Goal: Task Accomplishment & Management: Complete application form

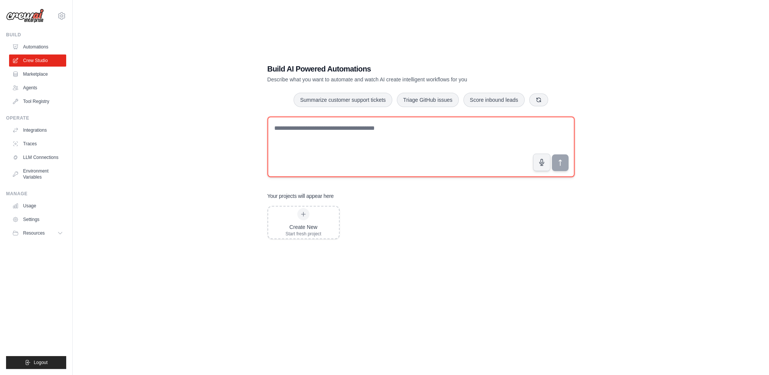
click at [306, 134] on textarea at bounding box center [420, 147] width 307 height 61
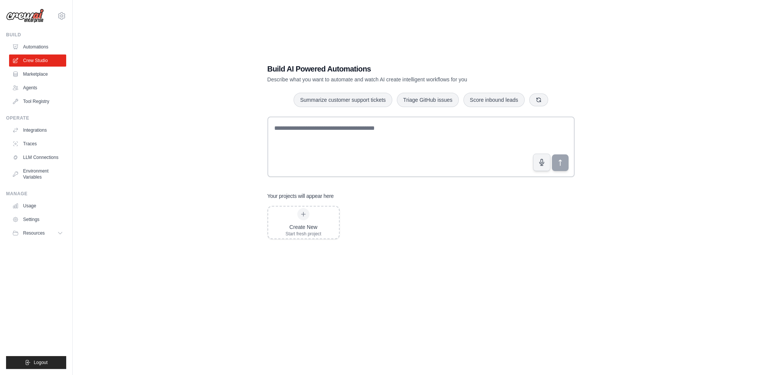
click at [185, 127] on div "Build AI Powered Automations Describe what you want to automate and watch AI cr…" at bounding box center [421, 195] width 672 height 375
click at [36, 90] on link "Agents" at bounding box center [38, 88] width 57 height 12
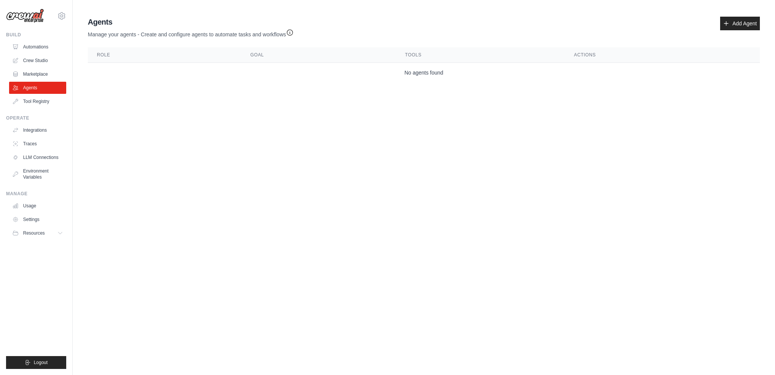
click at [36, 90] on link "Agents" at bounding box center [37, 88] width 57 height 12
click at [727, 21] on icon at bounding box center [726, 23] width 6 height 6
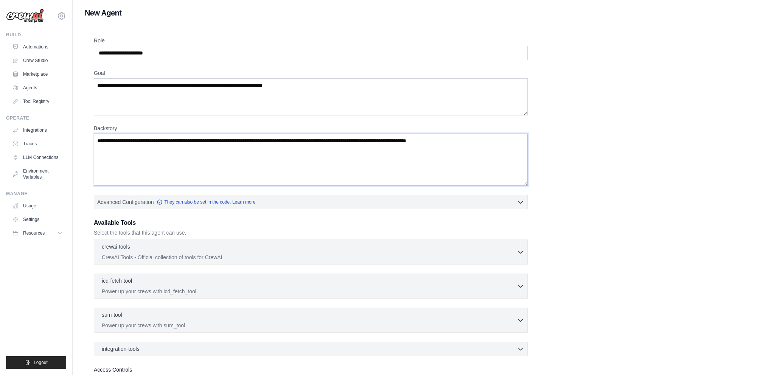
click at [188, 162] on textarea "Backstory" at bounding box center [311, 160] width 434 height 52
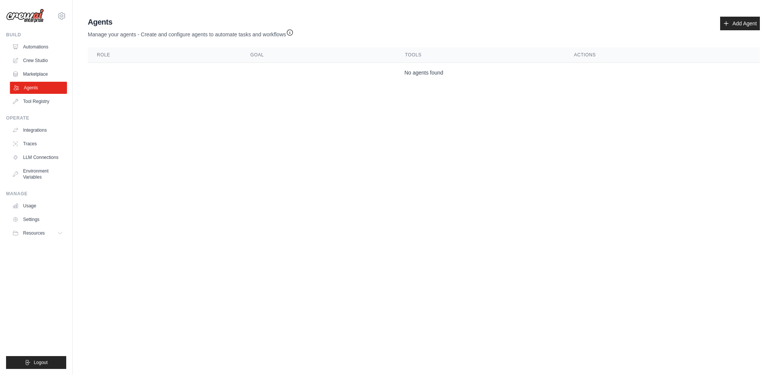
click at [44, 86] on link "Agents" at bounding box center [38, 88] width 57 height 12
click at [739, 26] on link "Add Agent" at bounding box center [740, 24] width 40 height 14
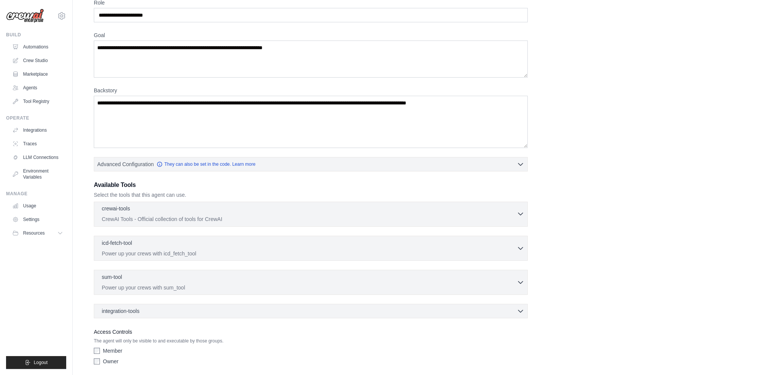
scroll to position [64, 0]
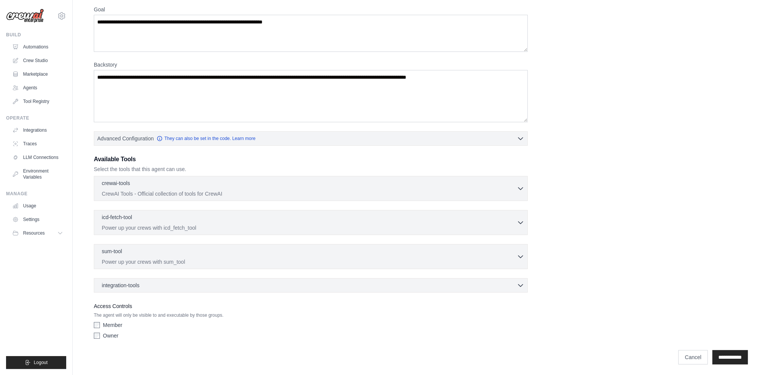
click at [235, 290] on div "integration-tools 0 selected Box Save files to Box Gmail" at bounding box center [311, 285] width 434 height 14
click at [241, 250] on div "sum-tool 0 selected" at bounding box center [309, 251] width 415 height 9
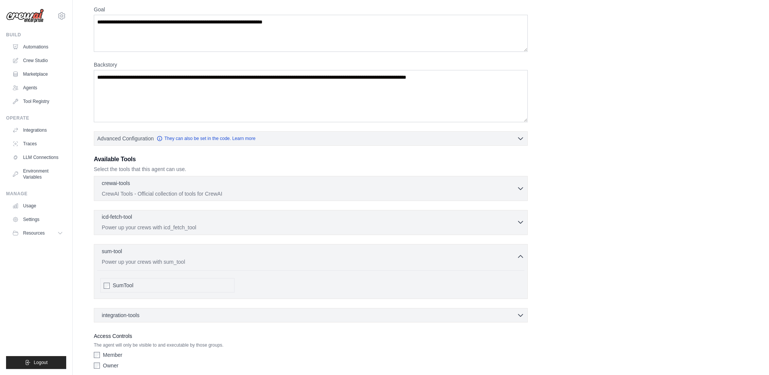
click at [246, 224] on p "Power up your crews with icd_fetch_tool" at bounding box center [309, 228] width 415 height 8
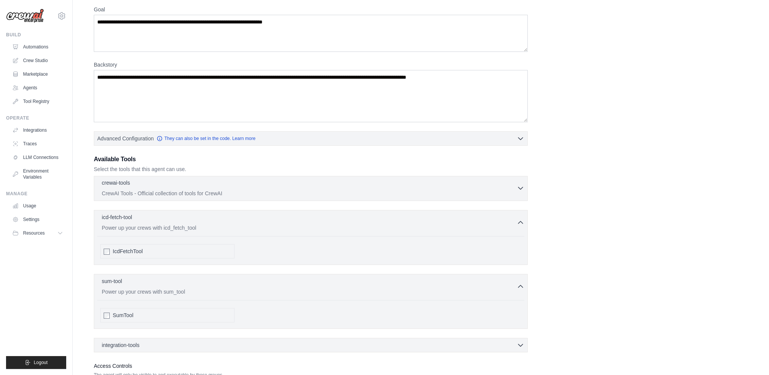
click at [260, 185] on div "crewai-tools 0 selected" at bounding box center [309, 183] width 415 height 9
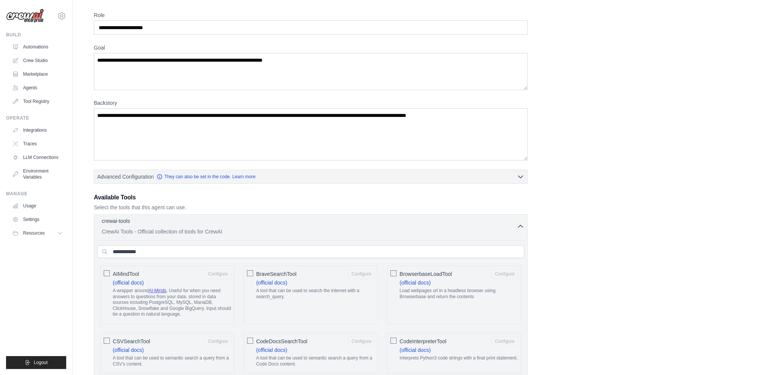
scroll to position [0, 0]
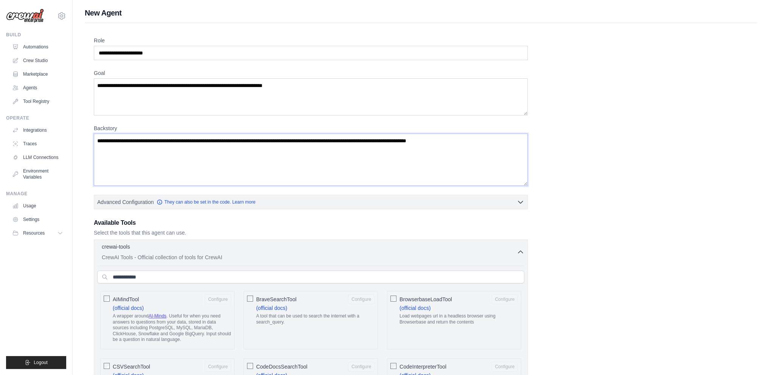
click at [316, 159] on textarea "Backstory" at bounding box center [311, 160] width 434 height 52
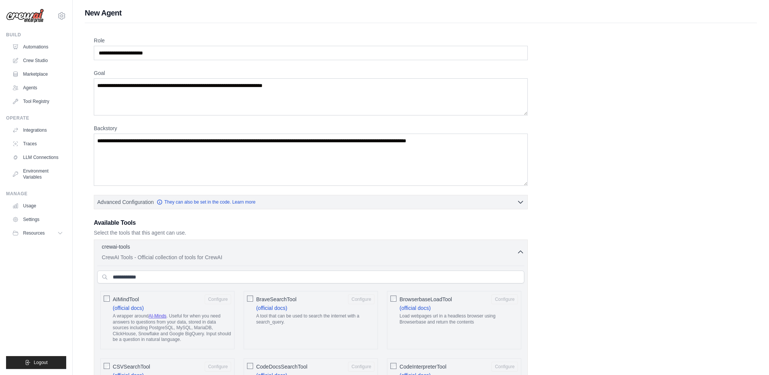
click at [34, 18] on img at bounding box center [25, 16] width 38 height 14
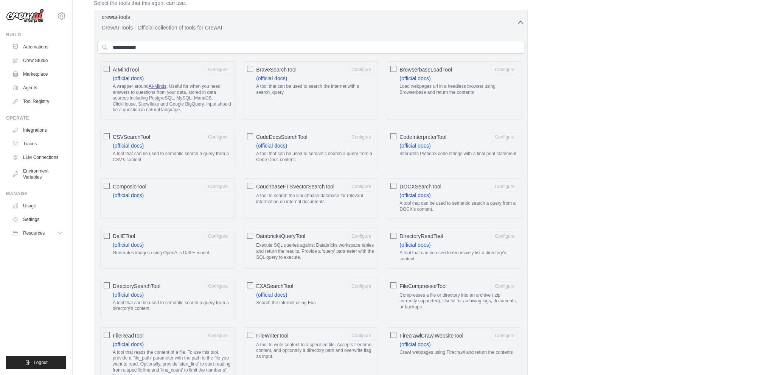
scroll to position [378, 0]
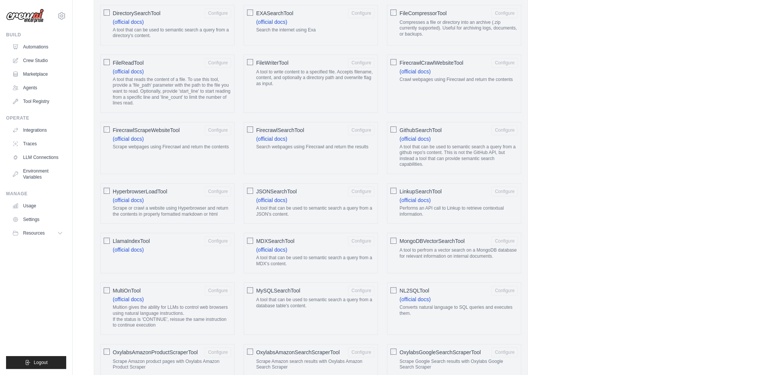
scroll to position [605, 0]
